Goal: Communication & Community: Participate in discussion

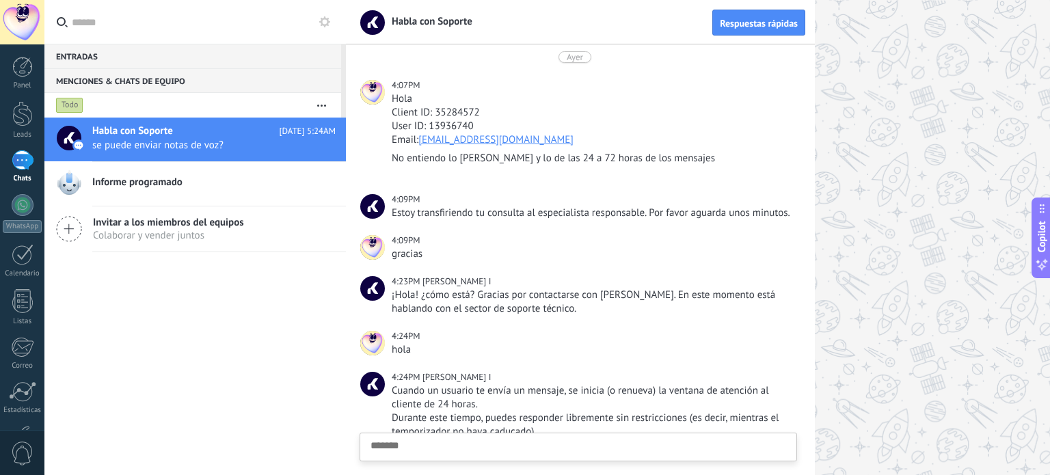
scroll to position [13, 0]
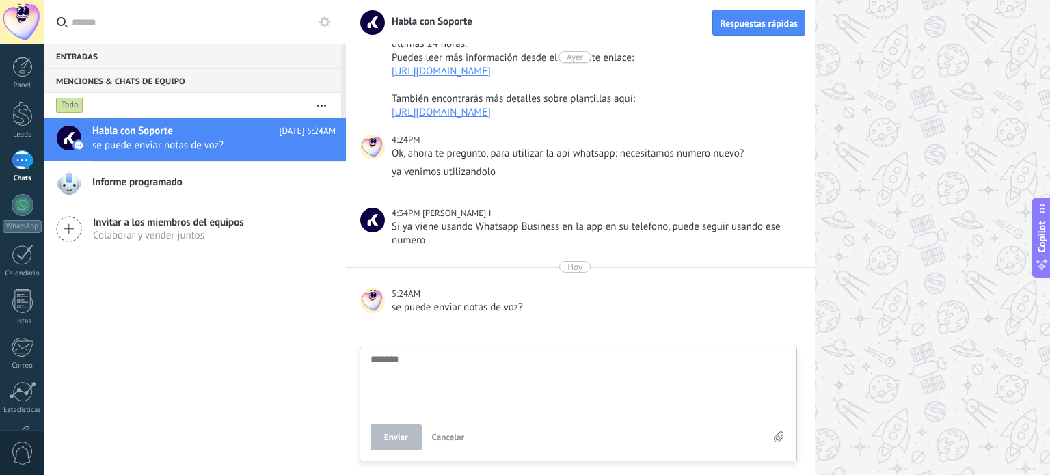
type textarea "*"
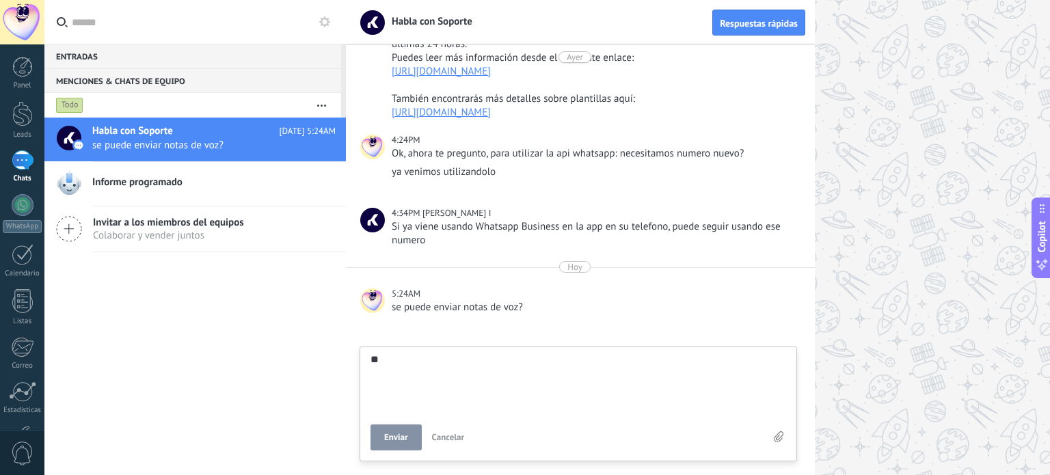
click at [396, 433] on span "Enviar" at bounding box center [396, 438] width 24 height 10
type textarea "*******"
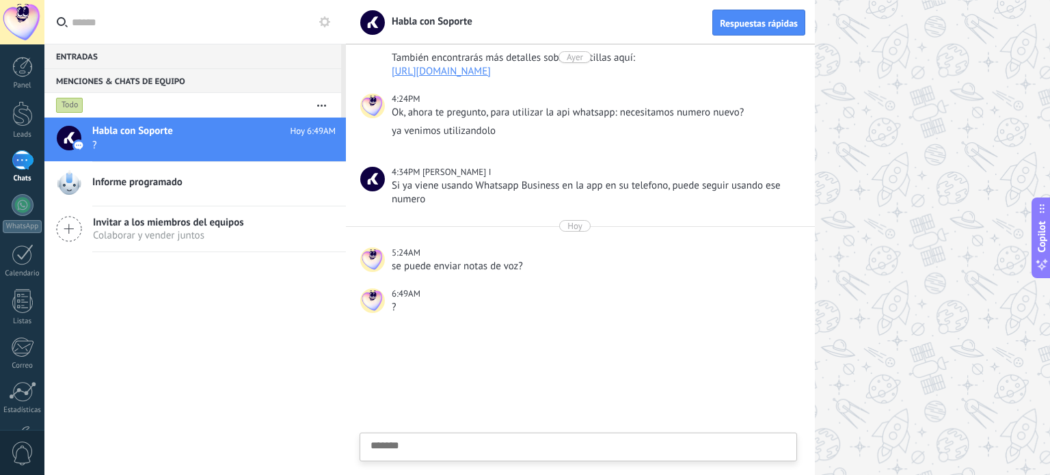
drag, startPoint x: 702, startPoint y: 328, endPoint x: 794, endPoint y: 169, distance: 183.7
click at [702, 329] on div at bounding box center [580, 401] width 469 height 148
